Goal: Task Accomplishment & Management: Manage account settings

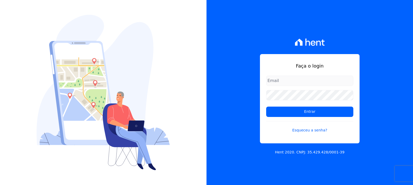
click at [286, 80] on input "email" at bounding box center [309, 81] width 87 height 10
click at [279, 82] on input "email" at bounding box center [309, 81] width 87 height 10
type input "julianaoliveira641@gmsil.com"
click at [266, 107] on input "Entrar" at bounding box center [309, 112] width 87 height 10
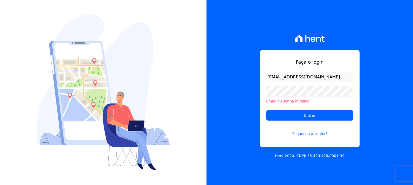
click at [311, 78] on input "[EMAIL_ADDRESS][DOMAIN_NAME]" at bounding box center [309, 77] width 87 height 10
type input "[EMAIL_ADDRESS][DOMAIN_NAME]"
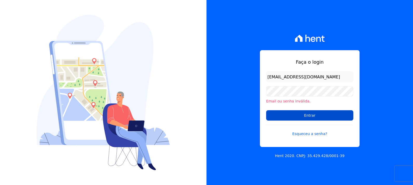
click at [311, 115] on input "Entrar" at bounding box center [309, 116] width 87 height 10
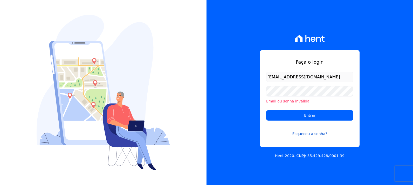
click at [308, 135] on link "Esqueceu a senha?" at bounding box center [309, 131] width 87 height 12
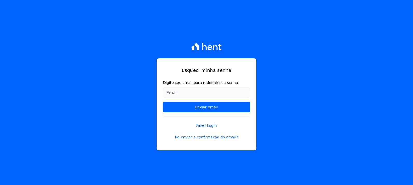
click at [216, 90] on input "Digite seu email para redefinir sua senha" at bounding box center [206, 93] width 87 height 10
type input "[EMAIL_ADDRESS][DOMAIN_NAME]"
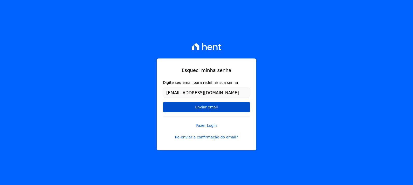
click at [206, 107] on input "Enviar email" at bounding box center [206, 107] width 87 height 10
click at [197, 107] on input "Enviar email" at bounding box center [206, 107] width 87 height 10
click at [203, 108] on input "Enviar email" at bounding box center [206, 107] width 87 height 10
